Goal: Information Seeking & Learning: Learn about a topic

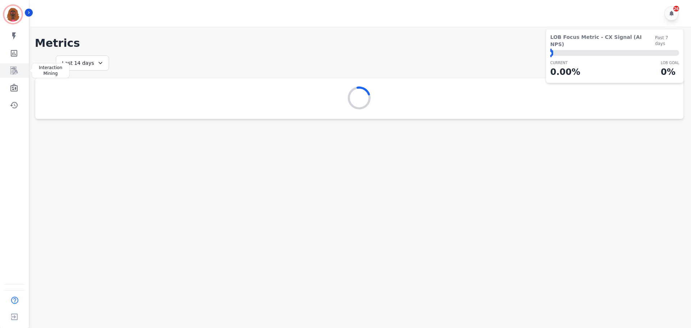
click at [10, 69] on icon "Sidebar" at bounding box center [14, 70] width 9 height 9
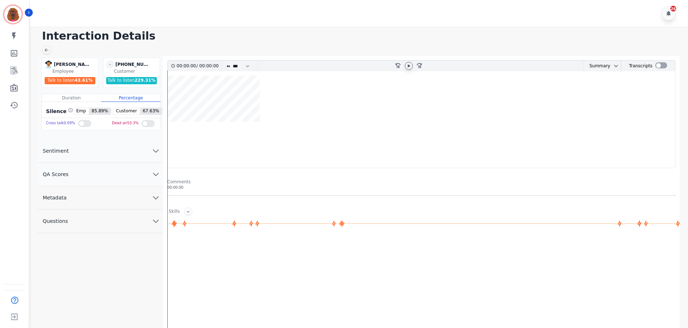
click at [410, 66] on icon at bounding box center [408, 65] width 3 height 3
click at [409, 67] on icon at bounding box center [408, 65] width 3 height 3
click at [409, 67] on icon at bounding box center [409, 66] width 6 height 6
click at [154, 172] on icon "chevron down" at bounding box center [155, 174] width 9 height 9
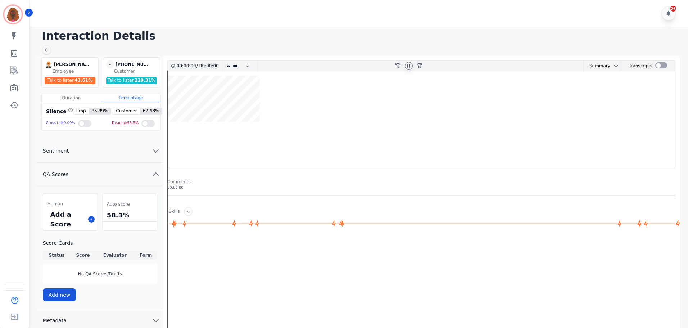
click at [410, 64] on icon at bounding box center [409, 66] width 6 height 6
click at [187, 211] on icon at bounding box center [188, 212] width 3 height 2
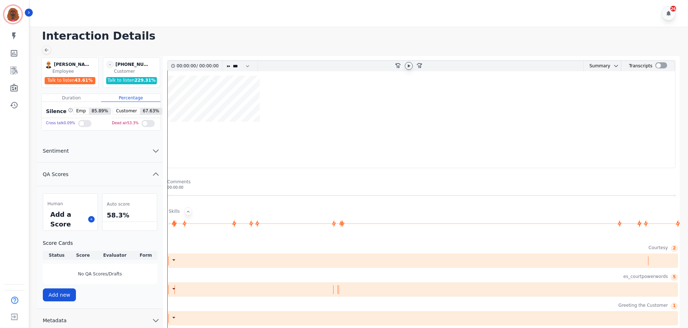
click at [187, 211] on icon at bounding box center [188, 211] width 3 height 2
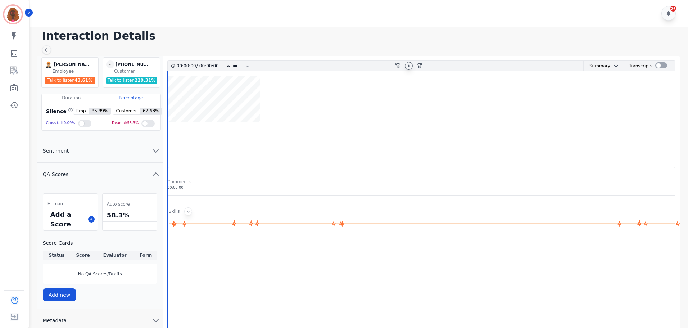
click at [410, 67] on icon at bounding box center [409, 66] width 6 height 6
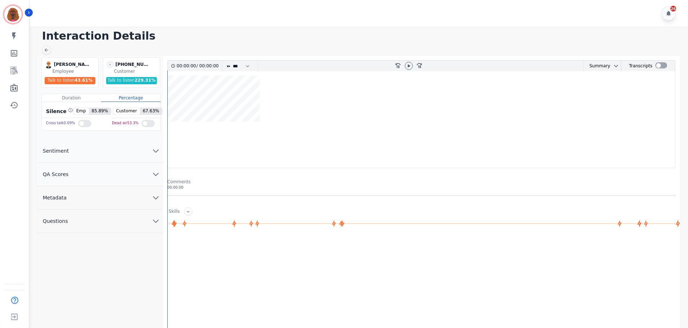
click at [155, 202] on button "Metadata" at bounding box center [100, 197] width 126 height 23
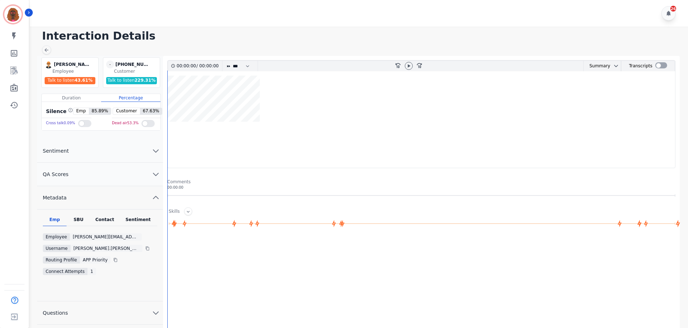
click at [105, 219] on div "Contact" at bounding box center [104, 221] width 29 height 9
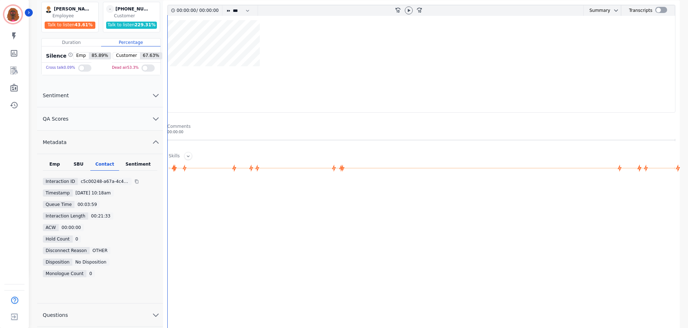
scroll to position [59, 0]
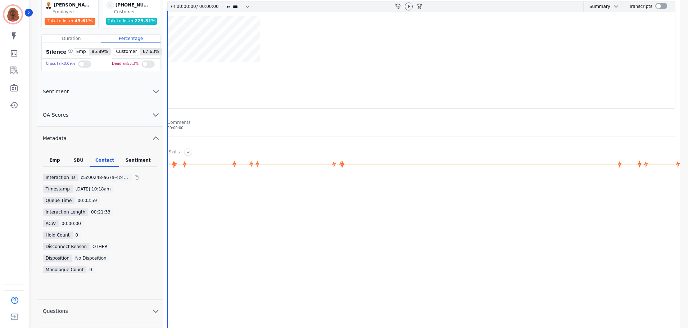
click at [78, 161] on div "SBU" at bounding box center [79, 161] width 24 height 9
click at [140, 158] on div "Sentiment" at bounding box center [138, 161] width 38 height 9
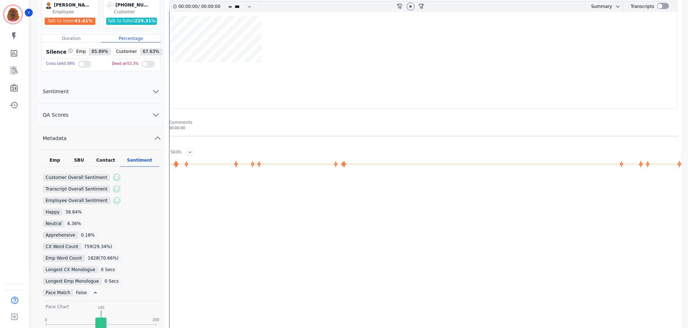
click at [58, 158] on div "Emp" at bounding box center [55, 161] width 24 height 9
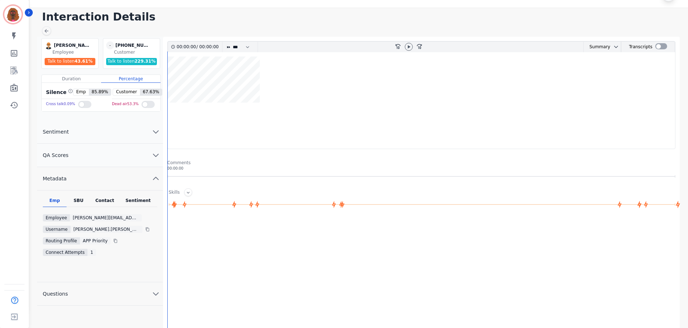
scroll to position [0, 0]
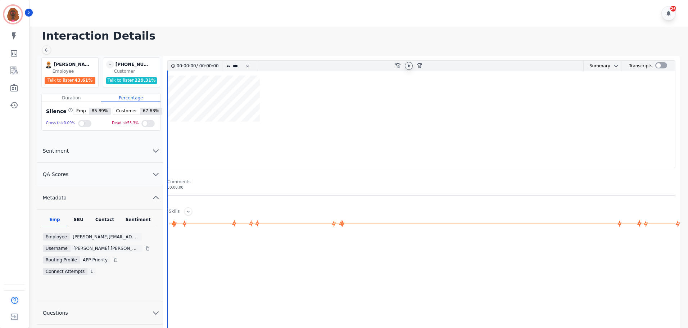
click at [407, 65] on icon at bounding box center [408, 65] width 3 height 3
click at [173, 223] on icon at bounding box center [175, 223] width 8 height 8
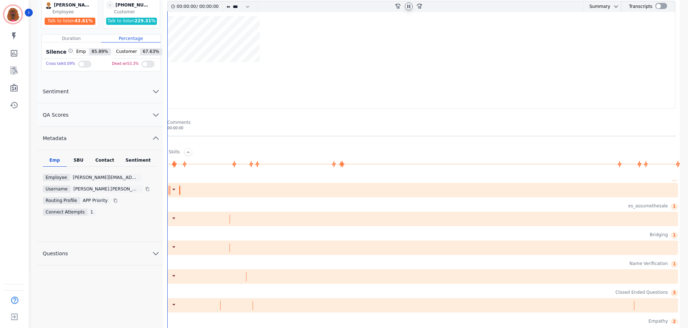
scroll to position [242, 0]
click at [267, 190] on div at bounding box center [422, 189] width 510 height 14
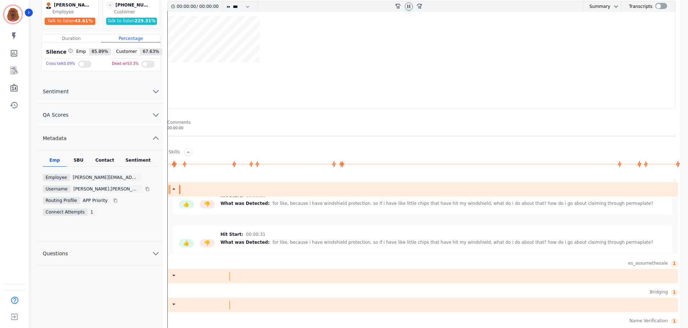
scroll to position [175, 0]
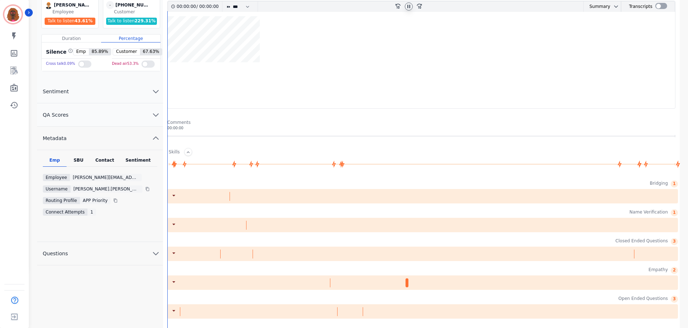
click at [350, 228] on div at bounding box center [422, 225] width 510 height 14
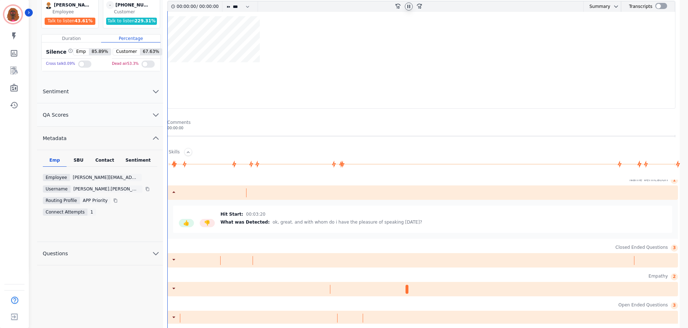
click at [294, 256] on div at bounding box center [422, 260] width 510 height 14
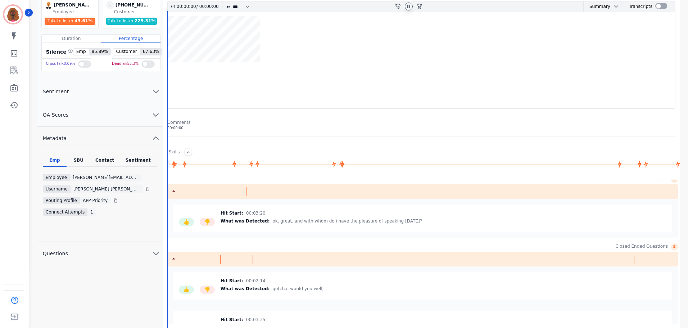
scroll to position [384, 0]
click at [253, 224] on div "Hit Start: 00:03:20 What was Detected: ok, great. and with whom do i have the p…" at bounding box center [320, 218] width 201 height 16
click at [255, 214] on span "00:03:20" at bounding box center [255, 213] width 19 height 6
click at [233, 162] on icon at bounding box center [234, 164] width 8 height 8
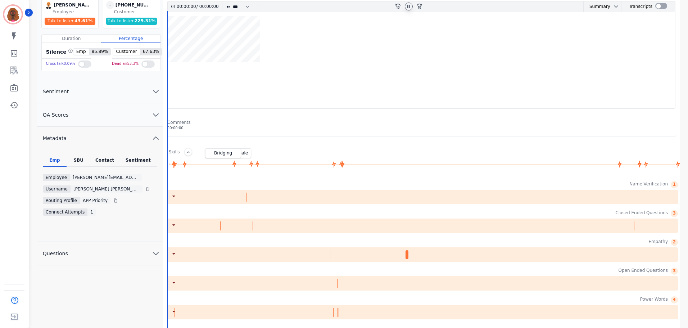
scroll to position [230, 0]
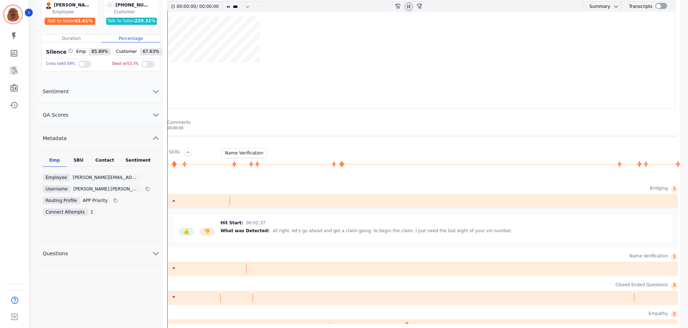
click at [250, 165] on icon at bounding box center [251, 164] width 8 height 8
click at [233, 164] on icon at bounding box center [234, 163] width 4 height 7
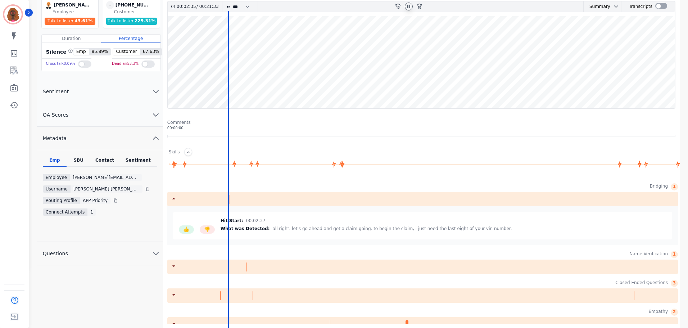
scroll to position [230, 0]
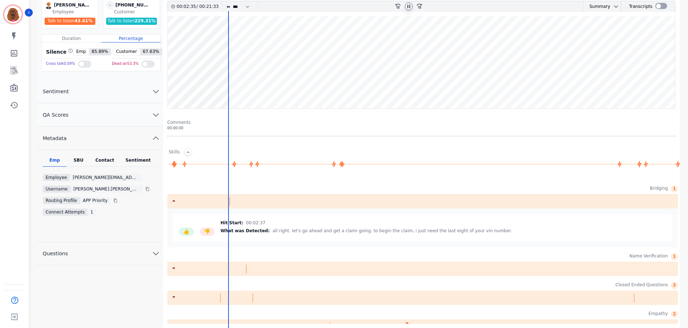
click at [407, 9] on icon at bounding box center [409, 7] width 6 height 6
click at [201, 86] on wave at bounding box center [421, 62] width 507 height 92
click at [212, 86] on wave at bounding box center [421, 62] width 507 height 92
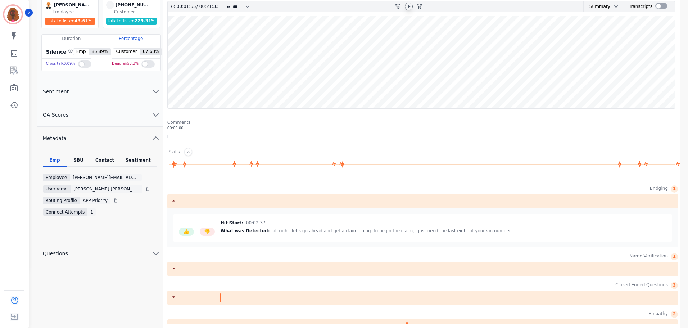
click at [219, 85] on wave at bounding box center [421, 62] width 507 height 92
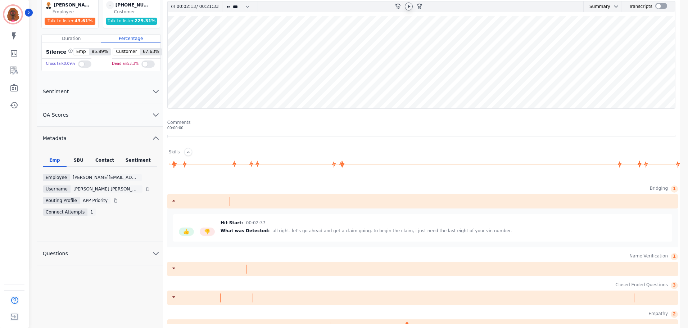
click at [229, 85] on wave at bounding box center [421, 62] width 507 height 92
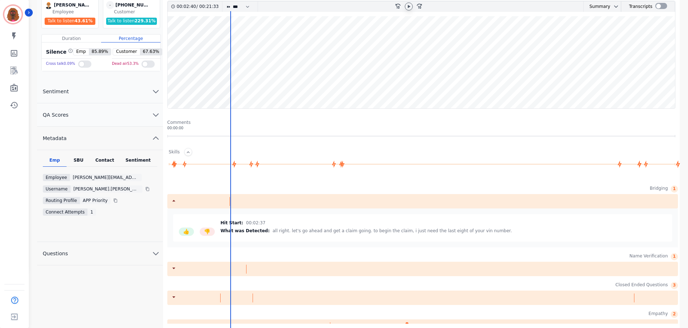
click at [240, 85] on wave at bounding box center [421, 62] width 507 height 92
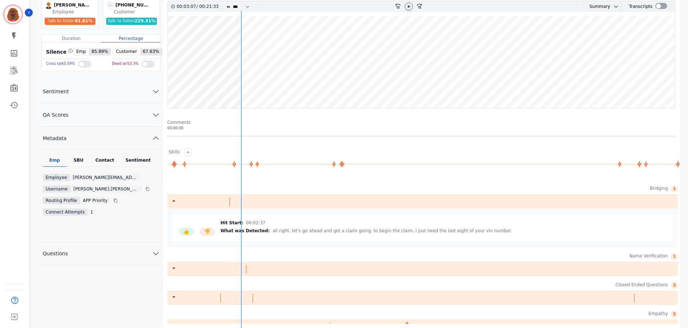
click at [243, 85] on wave at bounding box center [421, 62] width 507 height 92
click at [249, 84] on wave at bounding box center [421, 62] width 507 height 92
click at [253, 84] on wave at bounding box center [421, 62] width 507 height 92
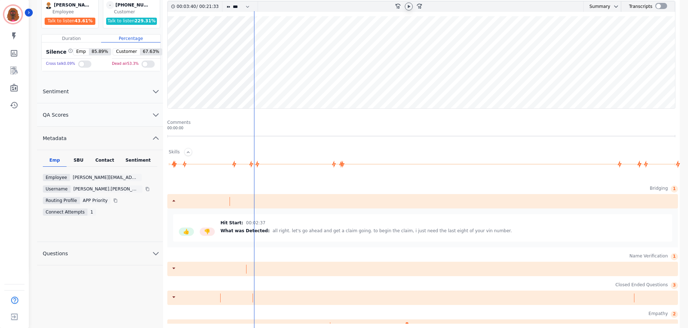
click at [410, 7] on icon at bounding box center [409, 7] width 6 height 6
click at [408, 8] on icon at bounding box center [409, 7] width 6 height 6
click at [260, 85] on wave at bounding box center [421, 62] width 507 height 92
click at [275, 84] on wave at bounding box center [421, 62] width 507 height 92
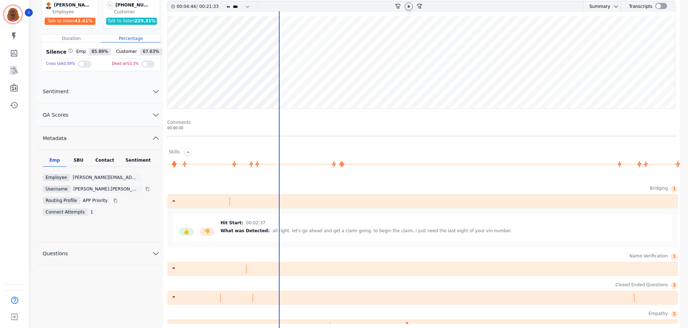
click at [282, 85] on wave at bounding box center [421, 62] width 507 height 92
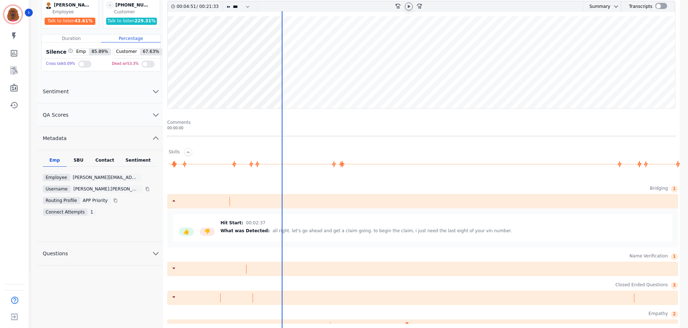
click at [287, 85] on wave at bounding box center [421, 62] width 507 height 92
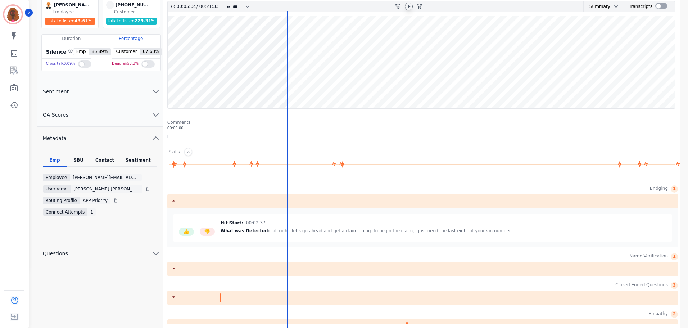
click at [288, 85] on wave at bounding box center [421, 62] width 507 height 92
click at [296, 85] on wave at bounding box center [421, 62] width 507 height 92
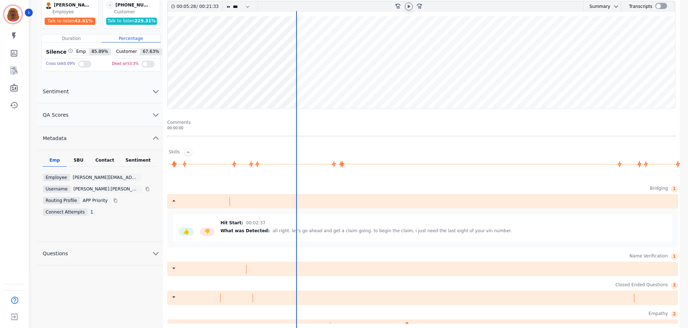
click at [299, 85] on wave at bounding box center [421, 62] width 507 height 92
click at [304, 86] on wave at bounding box center [421, 62] width 507 height 92
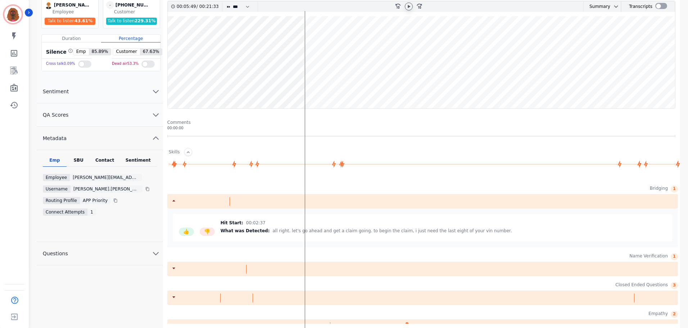
click at [309, 86] on wave at bounding box center [421, 62] width 507 height 92
click at [313, 86] on wave at bounding box center [421, 62] width 507 height 92
click at [318, 86] on wave at bounding box center [421, 62] width 507 height 92
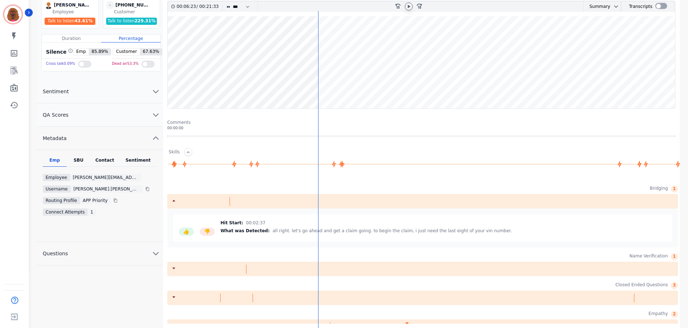
click at [409, 6] on icon at bounding box center [408, 6] width 3 height 3
click at [409, 6] on icon at bounding box center [409, 7] width 6 height 6
click at [323, 85] on wave at bounding box center [421, 62] width 507 height 92
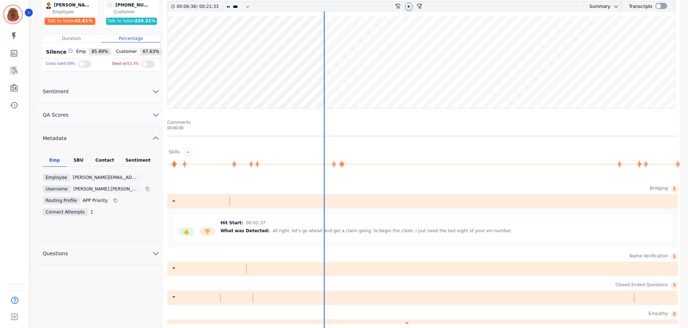
click at [328, 85] on wave at bounding box center [421, 62] width 507 height 92
click at [331, 86] on wave at bounding box center [421, 62] width 507 height 92
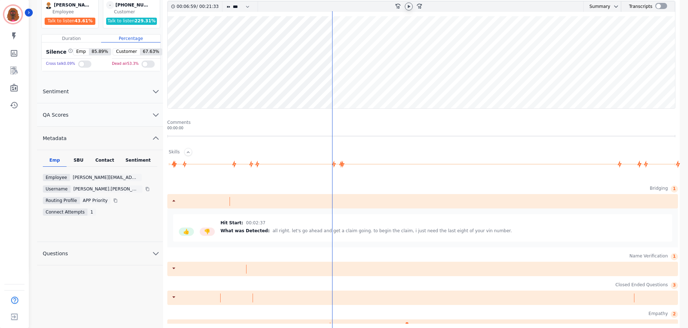
click at [338, 85] on wave at bounding box center [421, 62] width 507 height 92
click at [341, 85] on wave at bounding box center [421, 62] width 507 height 92
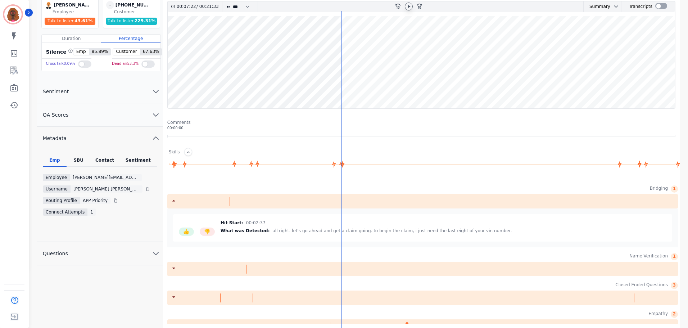
click at [342, 85] on wave at bounding box center [421, 62] width 507 height 92
click at [346, 85] on wave at bounding box center [421, 62] width 507 height 92
click at [342, 85] on wave at bounding box center [421, 62] width 507 height 92
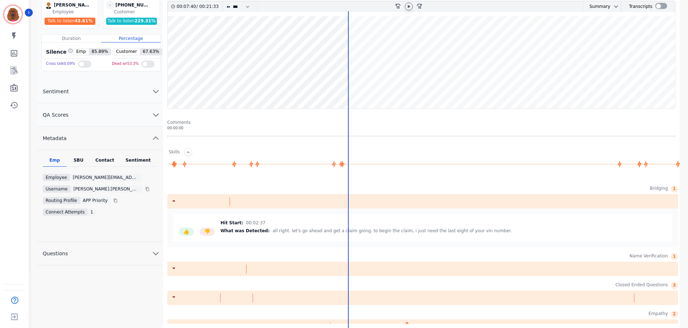
click at [341, 83] on wave at bounding box center [421, 62] width 507 height 92
click at [343, 85] on wave at bounding box center [421, 62] width 507 height 92
click at [343, 80] on wave at bounding box center [421, 62] width 507 height 92
click at [345, 74] on wave at bounding box center [421, 62] width 507 height 92
click at [345, 76] on wave at bounding box center [421, 62] width 507 height 92
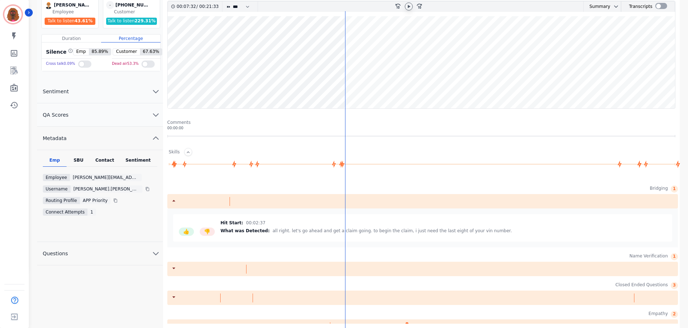
click at [343, 76] on wave at bounding box center [421, 62] width 507 height 92
click at [344, 40] on wave at bounding box center [421, 62] width 507 height 92
click at [344, 39] on wave at bounding box center [421, 62] width 507 height 92
click at [408, 6] on icon at bounding box center [408, 6] width 3 height 3
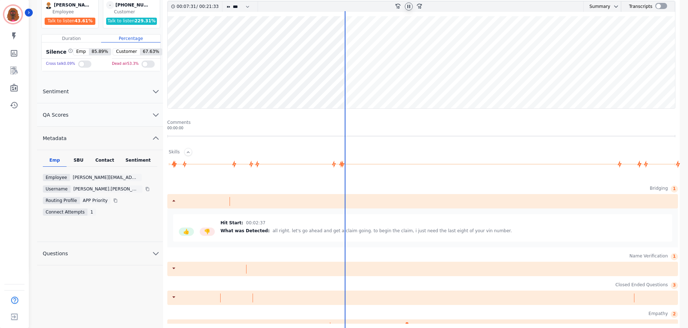
click at [408, 6] on icon at bounding box center [408, 6] width 3 height 3
click at [344, 38] on wave at bounding box center [421, 62] width 507 height 92
click at [409, 6] on icon at bounding box center [408, 6] width 3 height 3
click at [407, 5] on icon at bounding box center [409, 7] width 6 height 6
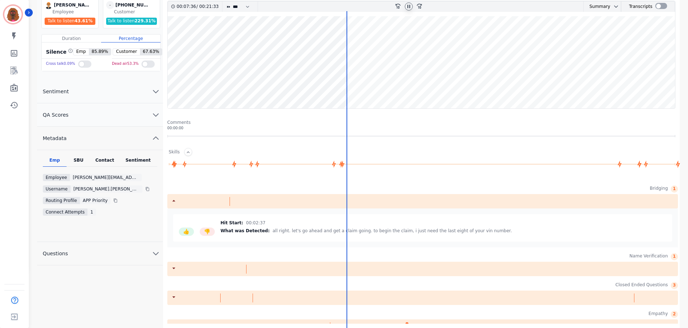
click at [241, 85] on wave at bounding box center [421, 62] width 507 height 92
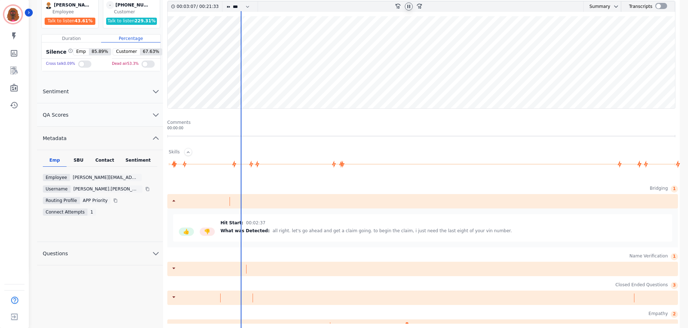
click at [411, 6] on div at bounding box center [409, 7] width 8 height 8
click at [182, 85] on wave at bounding box center [421, 62] width 507 height 92
click at [187, 40] on wave at bounding box center [421, 62] width 507 height 92
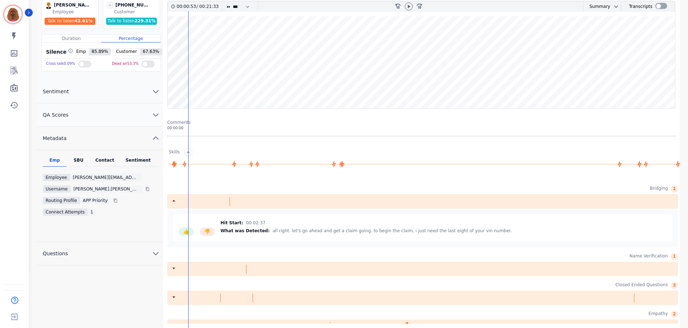
click at [191, 88] on wave at bounding box center [421, 62] width 507 height 92
click at [229, 84] on wave at bounding box center [421, 62] width 507 height 92
click at [232, 86] on wave at bounding box center [421, 62] width 507 height 92
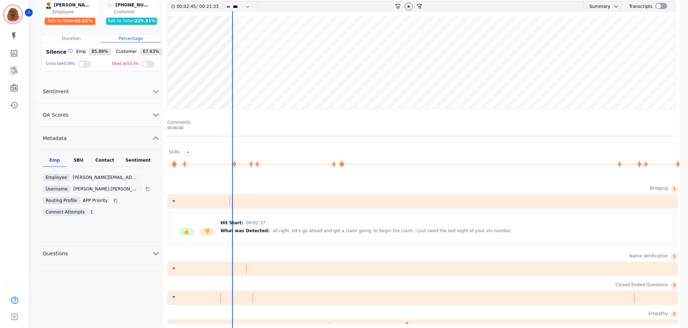
click at [241, 84] on wave at bounding box center [421, 62] width 507 height 92
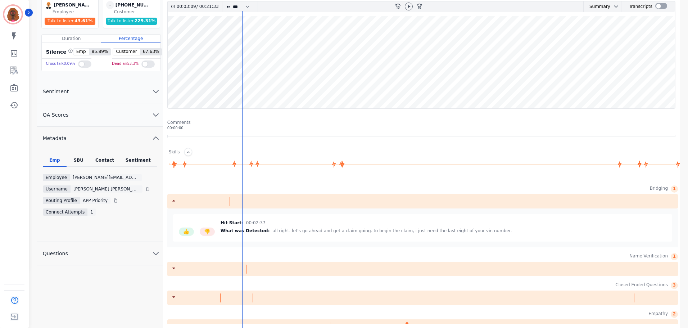
click at [243, 87] on wave at bounding box center [421, 62] width 507 height 92
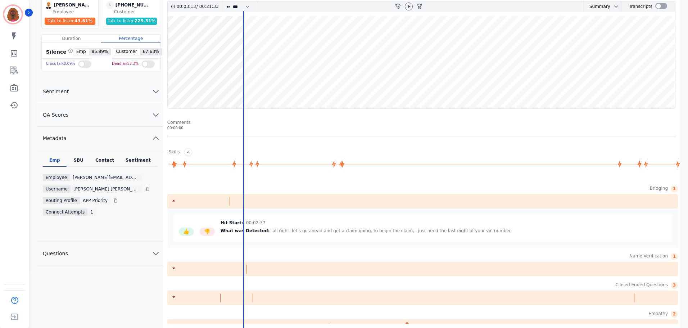
click at [245, 86] on wave at bounding box center [421, 62] width 507 height 92
click at [410, 8] on icon at bounding box center [409, 7] width 6 height 6
